Goal: Information Seeking & Learning: Check status

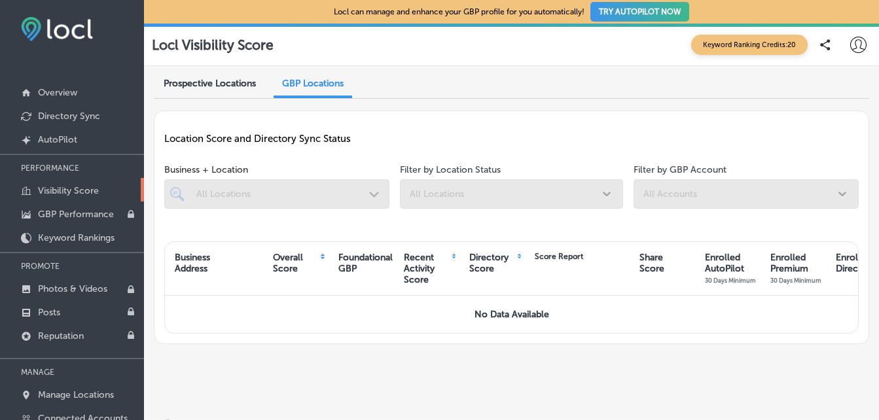
click at [58, 189] on p "Visibility Score" at bounding box center [68, 190] width 61 height 11
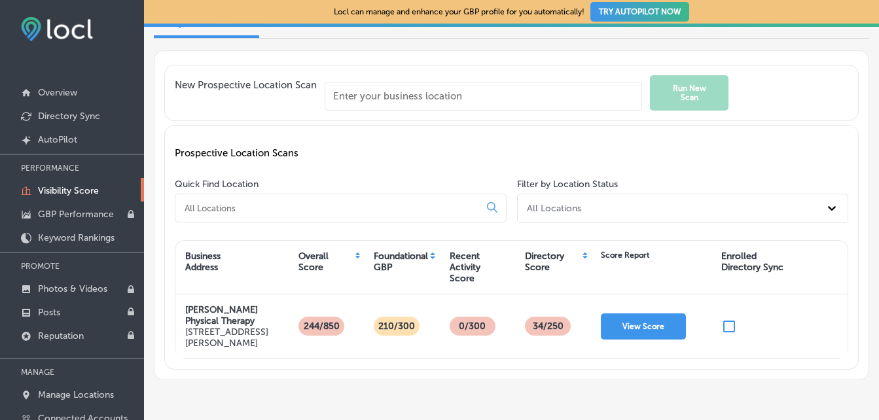
scroll to position [84, 0]
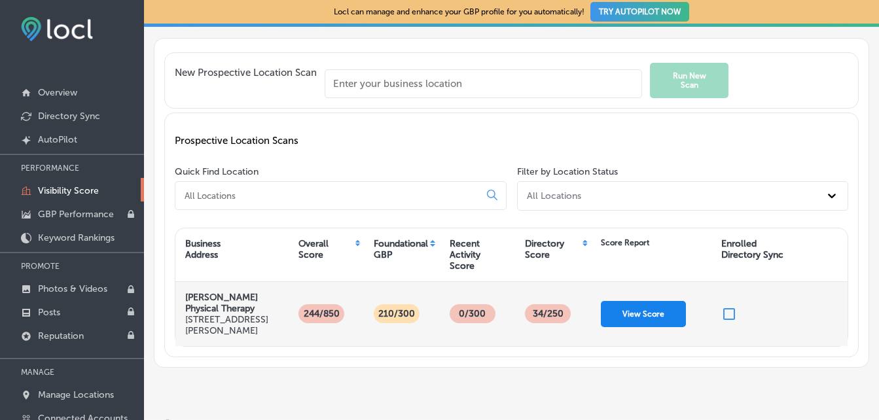
click at [642, 306] on button "View Score" at bounding box center [643, 314] width 85 height 26
